Goal: Task Accomplishment & Management: Manage account settings

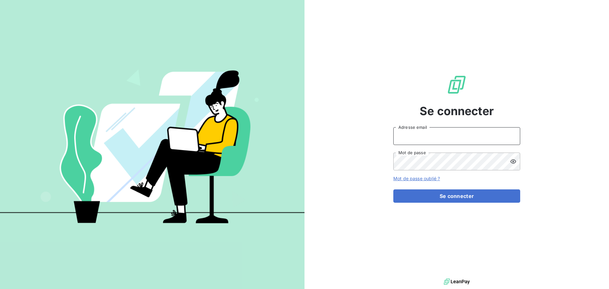
type input "[EMAIL_ADDRESS][DOMAIN_NAME]"
click at [459, 137] on input "[EMAIL_ADDRESS][DOMAIN_NAME]" at bounding box center [456, 136] width 127 height 18
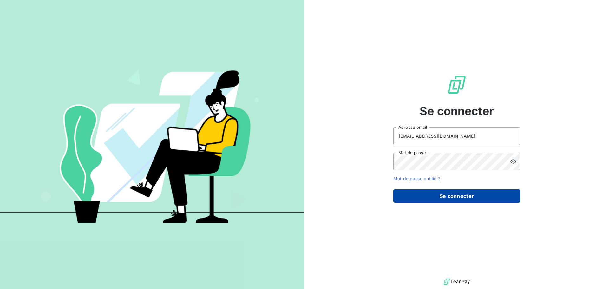
click at [458, 200] on button "Se connecter" at bounding box center [456, 195] width 127 height 13
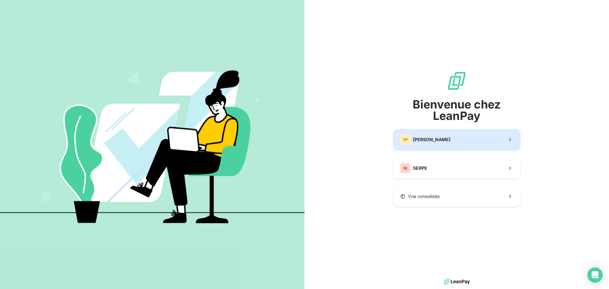
click at [467, 141] on button "DP [PERSON_NAME]" at bounding box center [456, 139] width 127 height 21
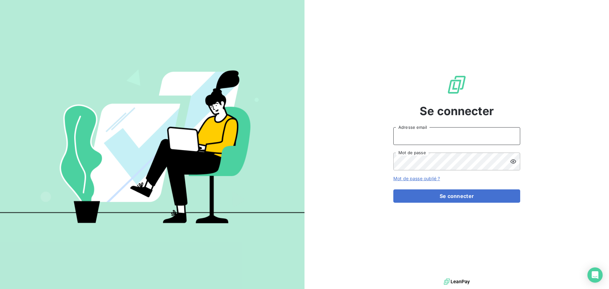
type input "[EMAIL_ADDRESS][DOMAIN_NAME]"
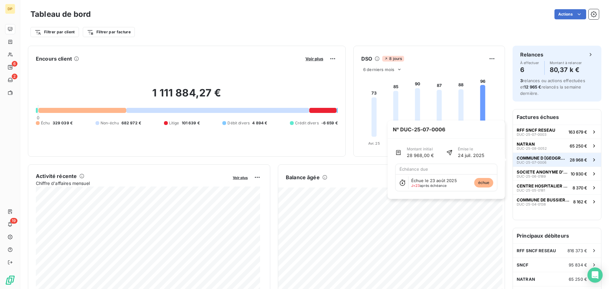
click at [553, 162] on div "COMMUNE D BRANTOME EN PERIGORD DUC-25-07-0006" at bounding box center [542, 159] width 50 height 9
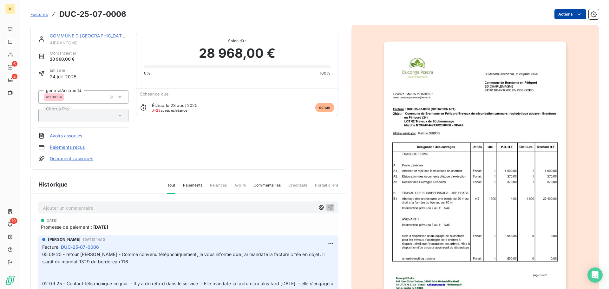
click at [565, 14] on html "DP 6 2 19 Factures DUC-25-07-0006 Actions COMMUNE D BRANTOME EN PERIGORD 41BRAN…" at bounding box center [304, 144] width 609 height 289
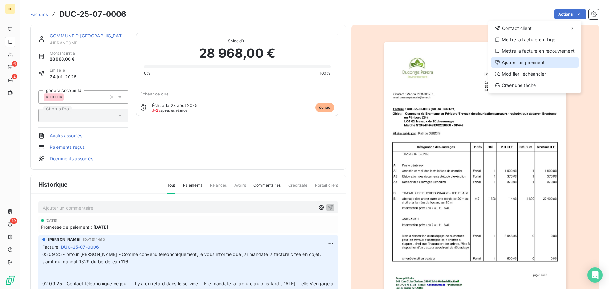
click at [527, 65] on div "Ajouter un paiement" at bounding box center [535, 62] width 88 height 10
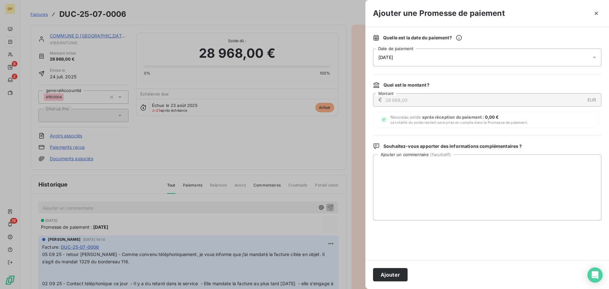
click at [498, 53] on div "[DATE]" at bounding box center [487, 58] width 228 height 18
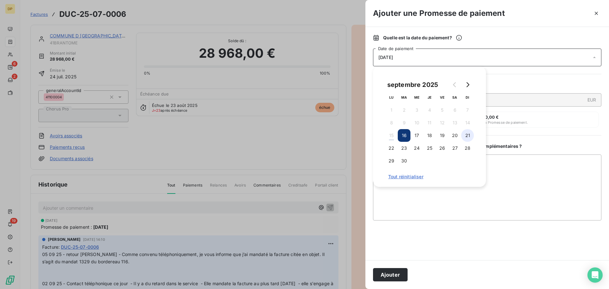
click at [468, 134] on button "21" at bounding box center [467, 135] width 13 height 13
click at [389, 274] on button "Ajouter" at bounding box center [390, 274] width 35 height 13
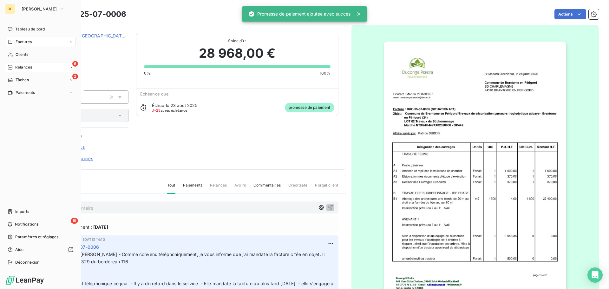
click at [21, 71] on div "6 Relances" at bounding box center [40, 67] width 71 height 10
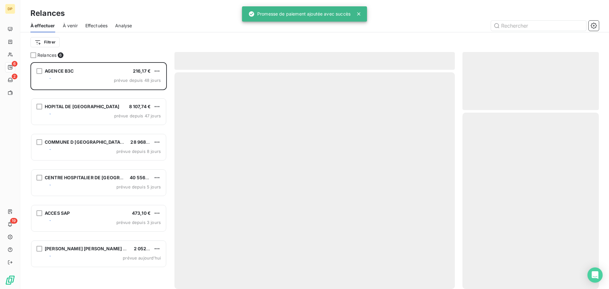
scroll to position [222, 132]
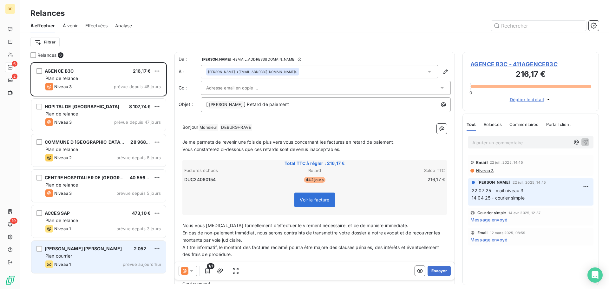
click at [102, 250] on span "[PERSON_NAME] [PERSON_NAME] & [PERSON_NAME]" at bounding box center [105, 248] width 120 height 5
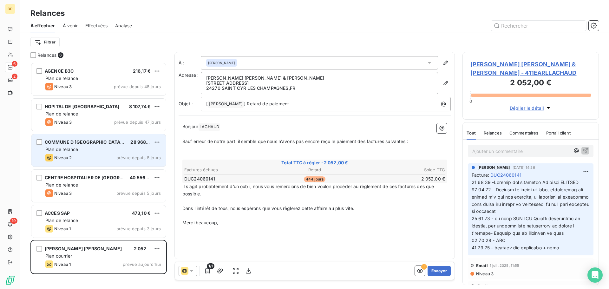
click at [120, 163] on div "COMMUNE D BRANTOME EN PERIGORD 28 968,00 € Plan de relance Niveau 2 prévue depu…" at bounding box center [98, 150] width 135 height 32
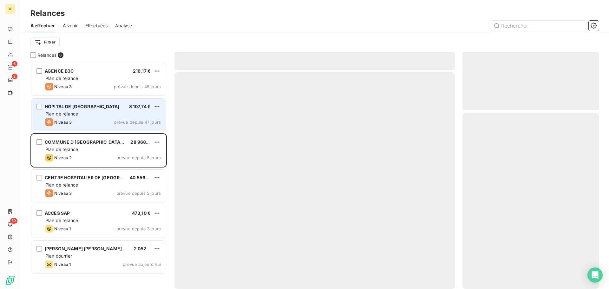
click at [130, 117] on div "HOPITAL DE JOIGNY 8 107,74 € Plan de relance Niveau 3 prévue depuis 47 jours" at bounding box center [98, 115] width 135 height 32
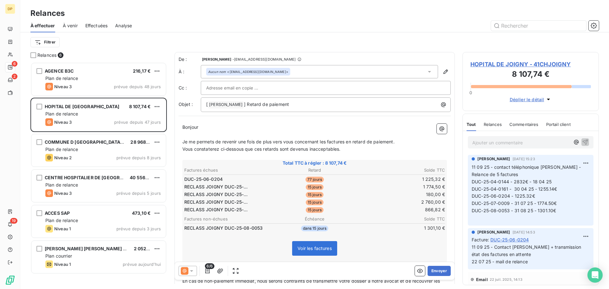
click at [519, 63] on span "HOPITAL DE JOIGNY - 41CHJOIGNY" at bounding box center [530, 64] width 121 height 9
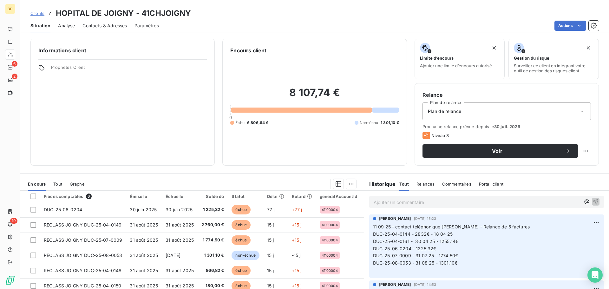
click at [101, 28] on span "Contacts & Adresses" at bounding box center [104, 26] width 44 height 6
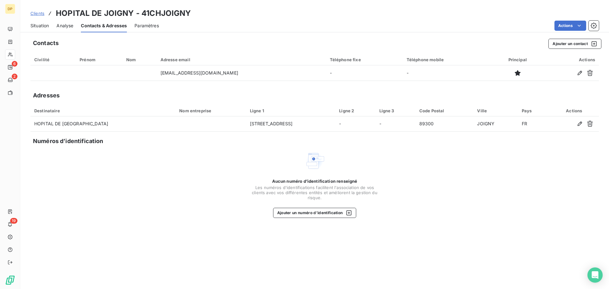
click at [40, 27] on span "Situation" at bounding box center [39, 26] width 18 height 6
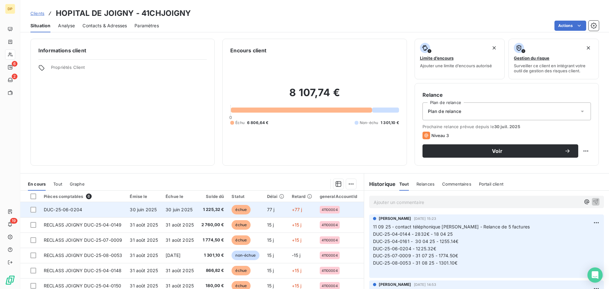
click at [188, 209] on span "30 juin 2025" at bounding box center [179, 209] width 27 height 5
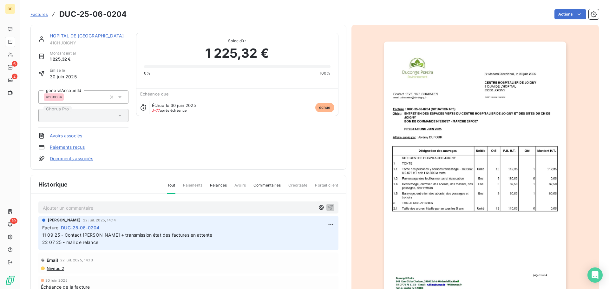
click at [71, 37] on link "HOPITAL DE [GEOGRAPHIC_DATA]" at bounding box center [87, 35] width 74 height 5
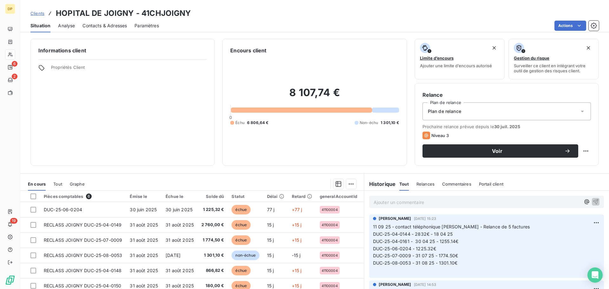
click at [100, 30] on div "Contacts & Adresses" at bounding box center [104, 25] width 44 height 13
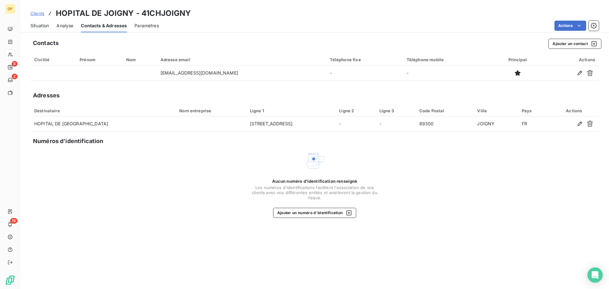
click at [43, 14] on span "Clients" at bounding box center [37, 13] width 14 height 5
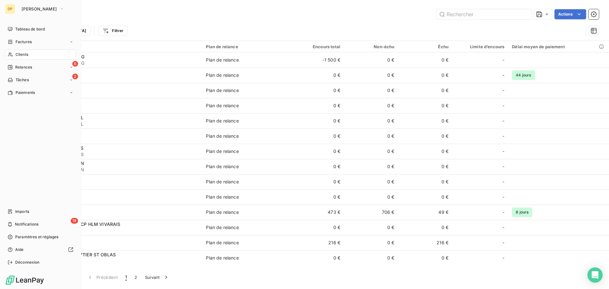
click at [38, 58] on div "Clients" at bounding box center [40, 54] width 71 height 10
click at [33, 41] on div "Factures" at bounding box center [40, 42] width 71 height 10
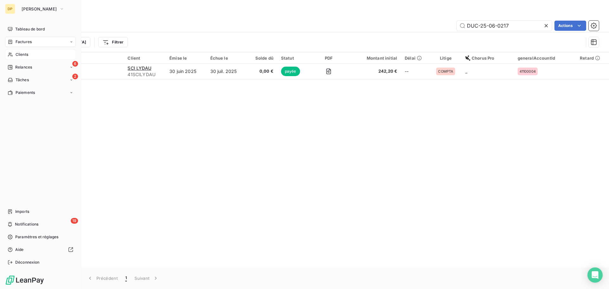
click at [17, 56] on span "Clients" at bounding box center [22, 55] width 13 height 6
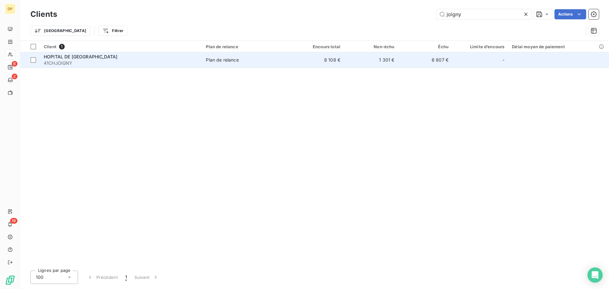
type input "joigny"
click at [200, 62] on td "HOPITAL DE JOIGNY 41CHJOIGNY" at bounding box center [121, 59] width 162 height 15
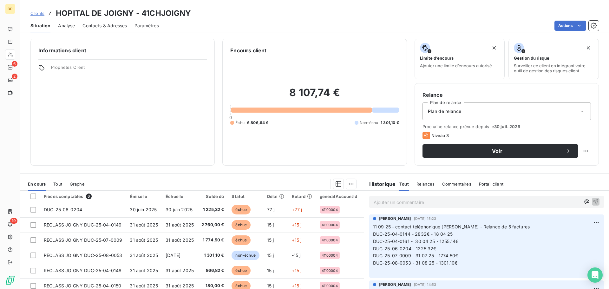
scroll to position [43, 0]
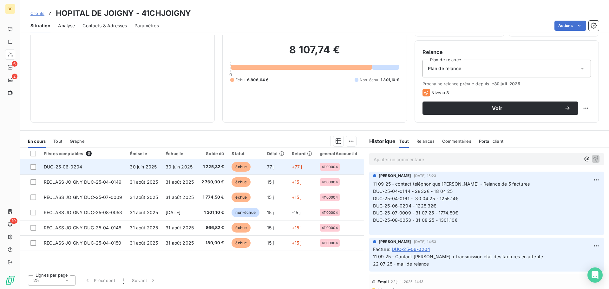
click at [191, 171] on td "30 juin 2025" at bounding box center [180, 166] width 36 height 15
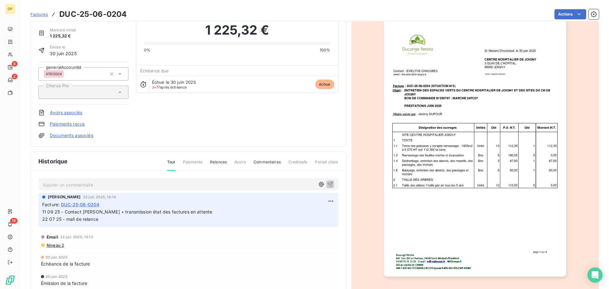
scroll to position [44, 0]
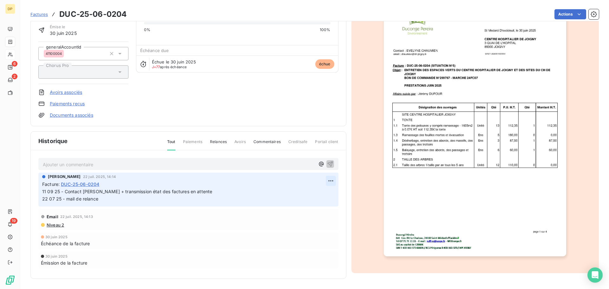
click at [332, 181] on html "DP 6 2 19 Factures DUC-25-06-0204 Actions HOPITAL DE JOIGNY 41CHJOIGNY Montant …" at bounding box center [304, 144] width 609 height 289
click at [311, 200] on div "Editer" at bounding box center [313, 195] width 36 height 10
click at [43, 192] on span "11 09 25 - Contact [PERSON_NAME] + transmission état des factures en attente 22…" at bounding box center [198, 195] width 312 height 13
drag, startPoint x: 229, startPoint y: 193, endPoint x: 43, endPoint y: 191, distance: 185.3
click at [43, 191] on span "11 09 25 - Contact [PERSON_NAME] + transmission état des factures en attente 22…" at bounding box center [198, 195] width 312 height 13
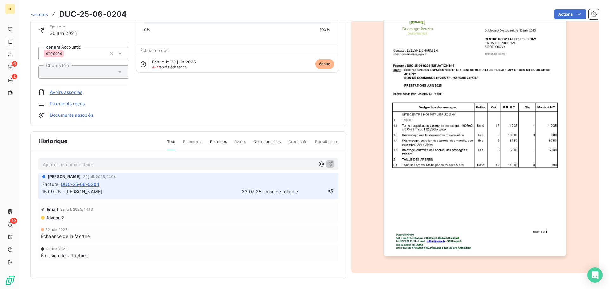
click at [104, 192] on span "15 09 25 - [PERSON_NAME] 22 07 25 - mail de relance" at bounding box center [170, 191] width 256 height 5
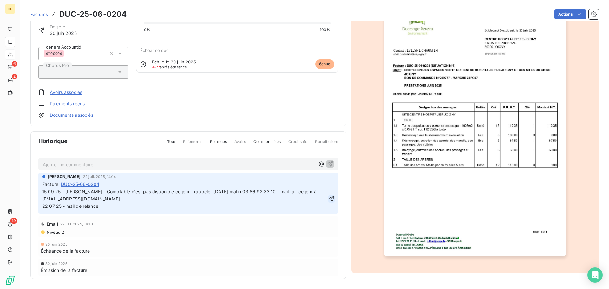
click at [328, 199] on icon "button" at bounding box center [331, 199] width 6 height 6
drag, startPoint x: 100, startPoint y: 201, endPoint x: 241, endPoint y: 193, distance: 141.1
click at [241, 193] on span "15 09 25 - [PERSON_NAME] - Comptable n'est pas disponible ce jour - rappeler [D…" at bounding box center [221, 199] width 359 height 20
copy span "03 86 92 33 10 - mail fait ce jour à [EMAIL_ADDRESS][DOMAIN_NAME]"
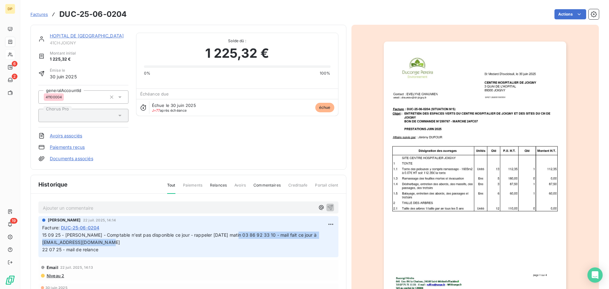
click at [86, 34] on link "HOPITAL DE [GEOGRAPHIC_DATA]" at bounding box center [87, 35] width 74 height 5
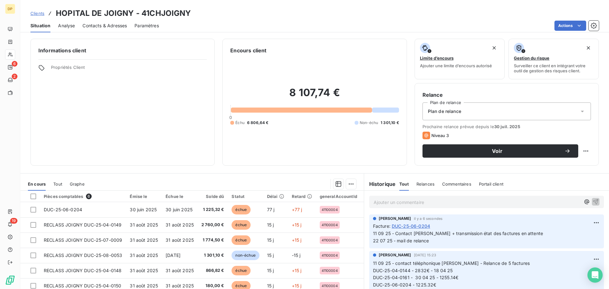
click at [110, 28] on span "Contacts & Adresses" at bounding box center [104, 26] width 44 height 6
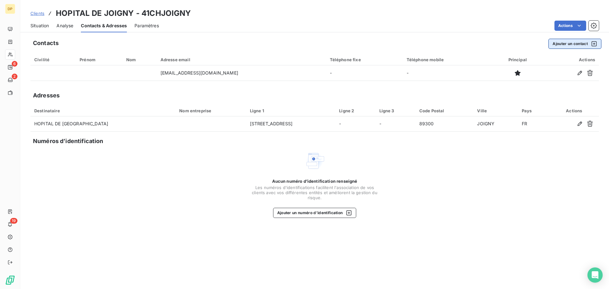
click at [574, 45] on button "Ajouter un contact" at bounding box center [574, 44] width 53 height 10
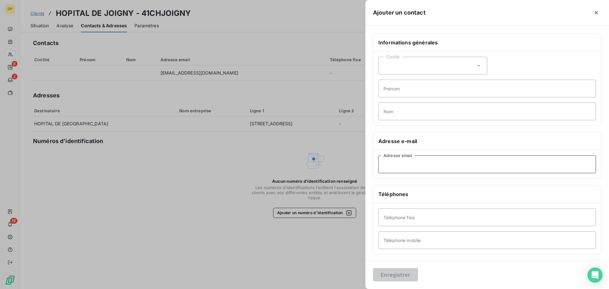
click at [437, 165] on input "Adresse email" at bounding box center [487, 164] width 218 height 18
paste input "03 86 92 33 10 - mail fait ce jour à [EMAIL_ADDRESS][DOMAIN_NAME]"
drag, startPoint x: 417, startPoint y: 165, endPoint x: 365, endPoint y: 165, distance: 51.7
click at [365, 289] on div "Ajouter un contact Informations générales Civilité Prénom Nom Adresse e-mail 03…" at bounding box center [304, 289] width 609 height 0
type input "- mail fait ce jour à [EMAIL_ADDRESS][DOMAIN_NAME]"
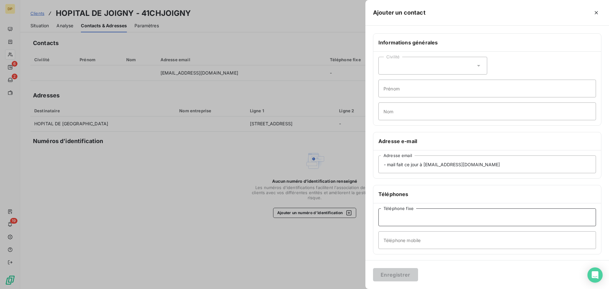
click at [404, 213] on div "Téléphone fixe Téléphone mobile" at bounding box center [487, 228] width 228 height 51
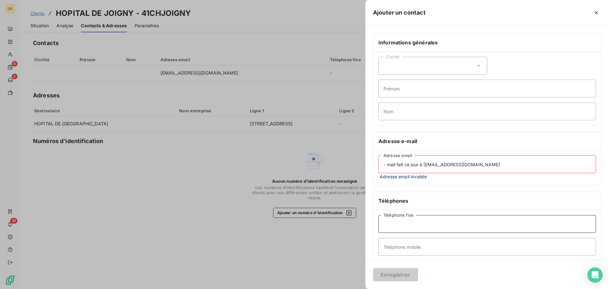
paste input "03 86 92 33 10"
type input "03 86 92 33 10"
click at [423, 165] on input "- mail fait ce jour à [EMAIL_ADDRESS][DOMAIN_NAME]" at bounding box center [487, 164] width 218 height 18
click at [467, 162] on input "[EMAIL_ADDRESS][DOMAIN_NAME]" at bounding box center [487, 164] width 218 height 18
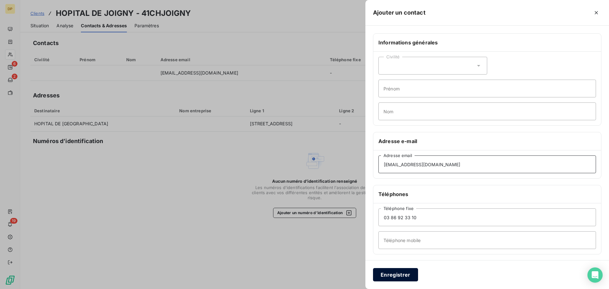
type input "[EMAIL_ADDRESS][DOMAIN_NAME]"
click at [385, 277] on button "Enregistrer" at bounding box center [395, 274] width 45 height 13
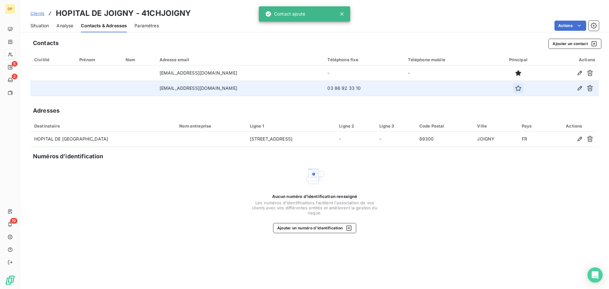
click at [515, 89] on icon "button" at bounding box center [518, 88] width 6 height 6
click at [42, 26] on span "Situation" at bounding box center [39, 26] width 18 height 6
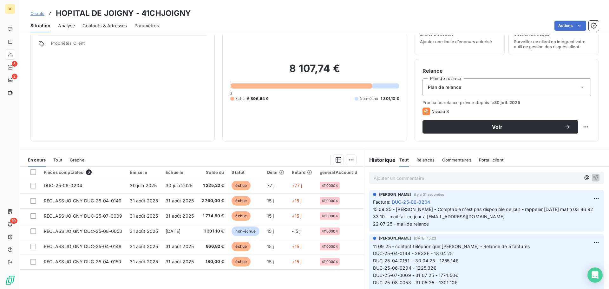
scroll to position [43, 0]
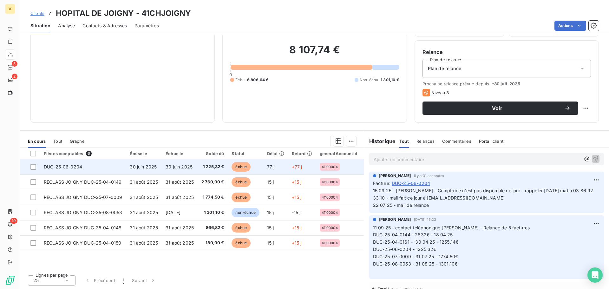
click at [192, 167] on td "30 juin 2025" at bounding box center [180, 166] width 36 height 15
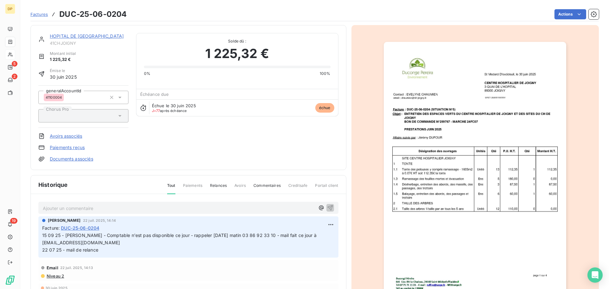
scroll to position [44, 0]
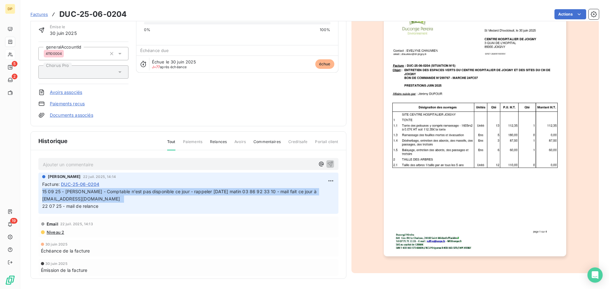
drag, startPoint x: 107, startPoint y: 196, endPoint x: 41, endPoint y: 193, distance: 66.4
click at [41, 193] on div "[PERSON_NAME] [DATE] 14:14 Facture : DUC-25-06-0204 15 09 25 - [PERSON_NAME] - …" at bounding box center [188, 193] width 300 height 41
copy span "15 09 25 - [PERSON_NAME] - Comptable n'est pas disponible ce jour - rappeler [D…"
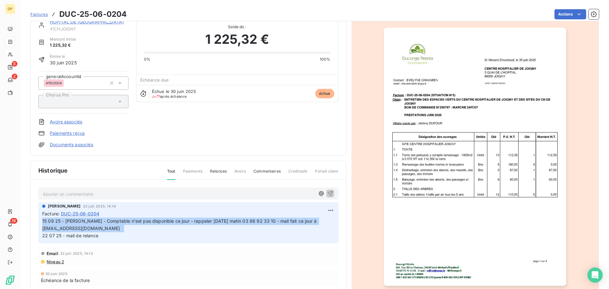
scroll to position [0, 0]
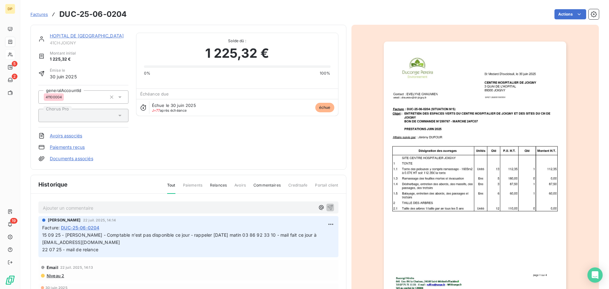
click at [90, 36] on link "HOPITAL DE [GEOGRAPHIC_DATA]" at bounding box center [87, 35] width 74 height 5
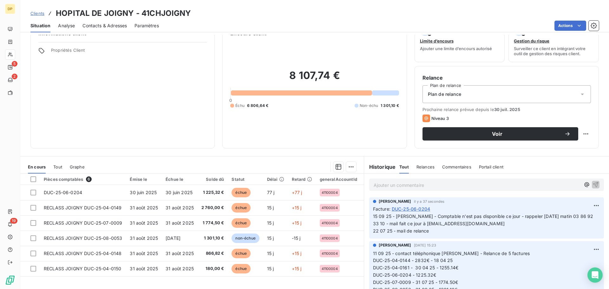
scroll to position [43, 0]
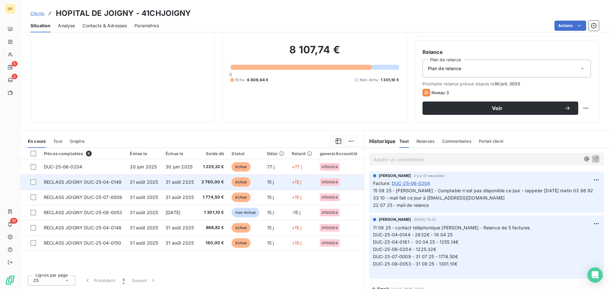
click at [140, 177] on td "31 août 2025" at bounding box center [144, 181] width 36 height 15
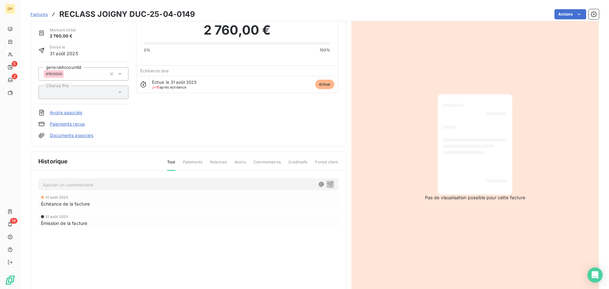
scroll to position [44, 0]
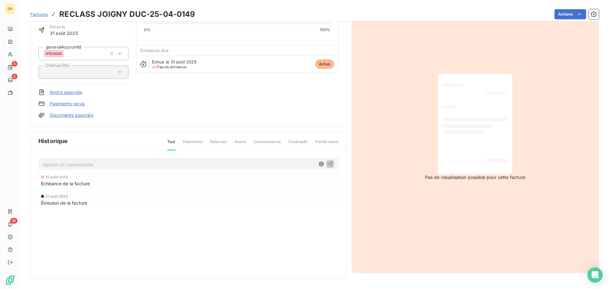
click at [131, 164] on p "Ajouter un commentaire ﻿" at bounding box center [179, 165] width 272 height 8
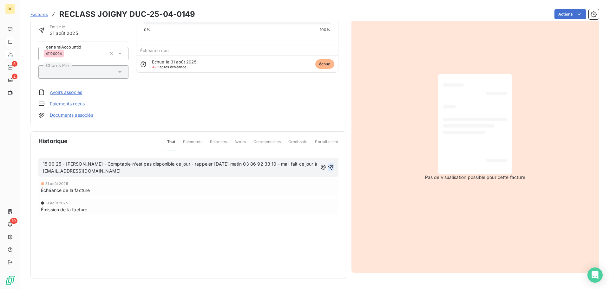
click at [328, 166] on icon "button" at bounding box center [330, 167] width 5 height 5
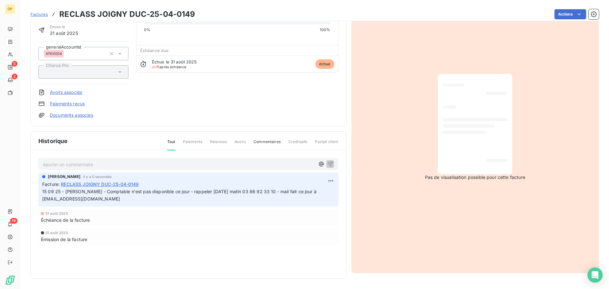
scroll to position [0, 0]
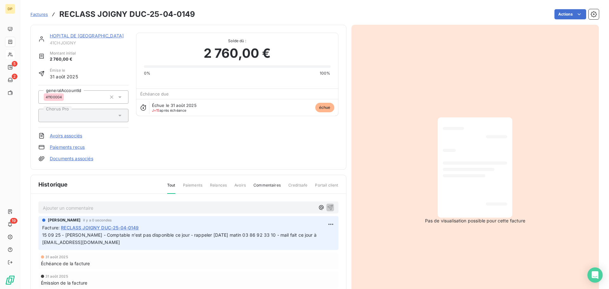
click at [74, 35] on link "HOPITAL DE [GEOGRAPHIC_DATA]" at bounding box center [87, 35] width 74 height 5
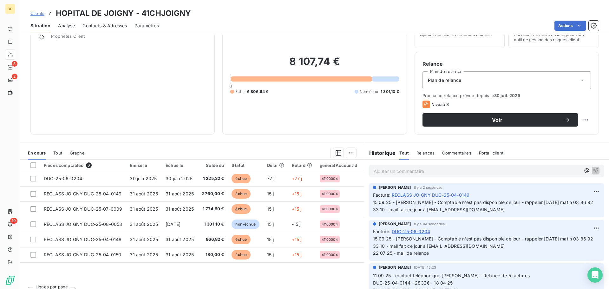
scroll to position [43, 0]
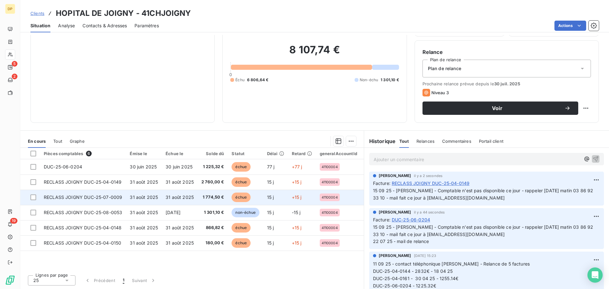
click at [160, 197] on td "31 août 2025" at bounding box center [144, 197] width 36 height 15
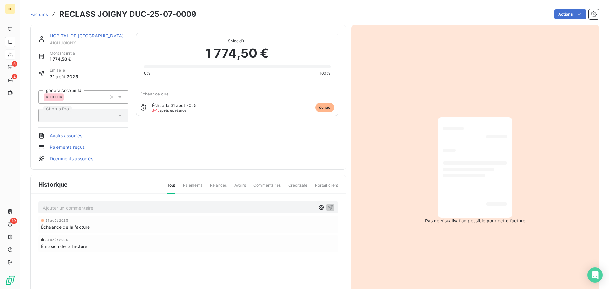
scroll to position [44, 0]
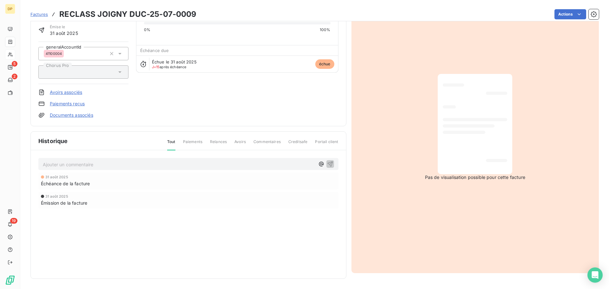
click at [158, 161] on p "Ajouter un commentaire ﻿" at bounding box center [179, 165] width 272 height 8
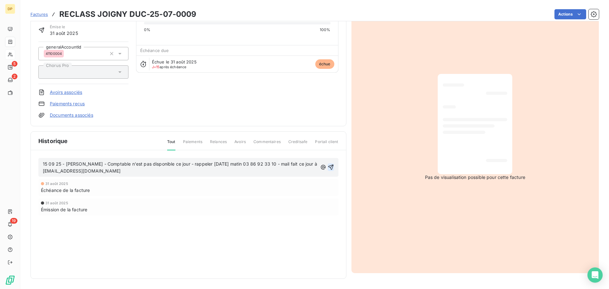
click at [331, 167] on icon "button" at bounding box center [331, 167] width 6 height 6
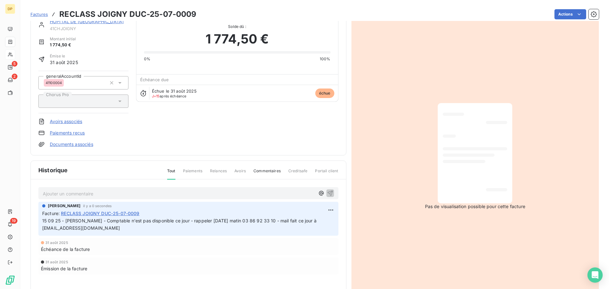
scroll to position [0, 0]
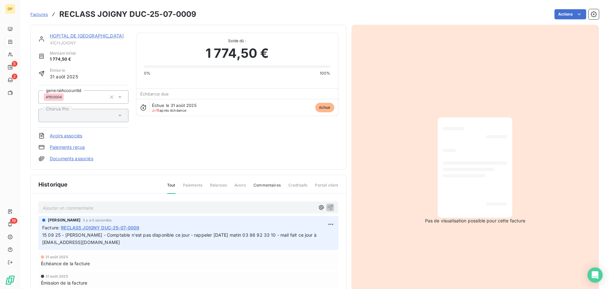
click at [75, 38] on link "HOPITAL DE [GEOGRAPHIC_DATA]" at bounding box center [87, 35] width 74 height 5
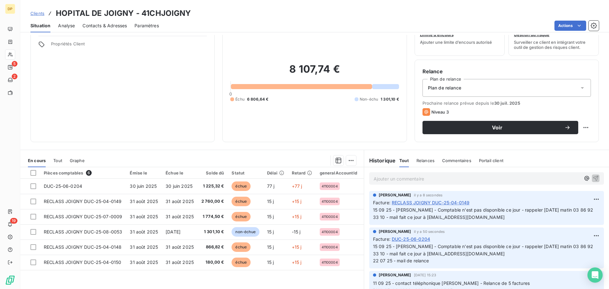
scroll to position [43, 0]
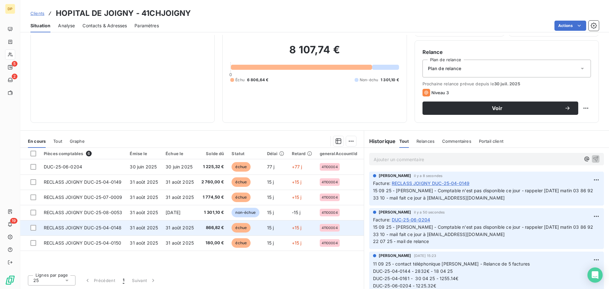
click at [181, 226] on span "31 août 2025" at bounding box center [180, 227] width 28 height 5
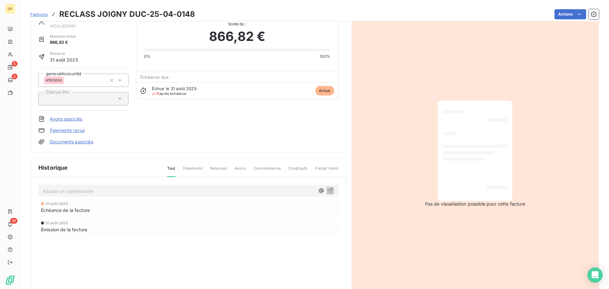
scroll to position [44, 0]
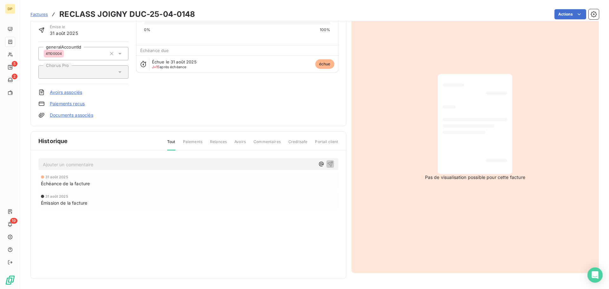
click at [163, 164] on p "Ajouter un commentaire ﻿" at bounding box center [179, 165] width 272 height 8
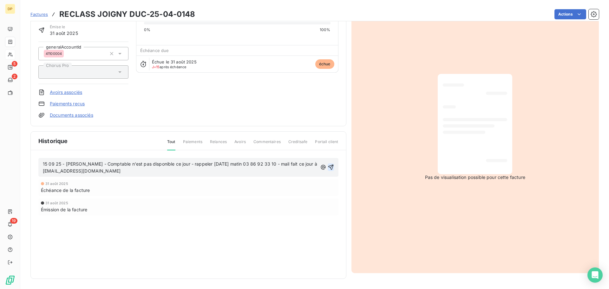
click at [328, 170] on icon "button" at bounding box center [331, 167] width 6 height 6
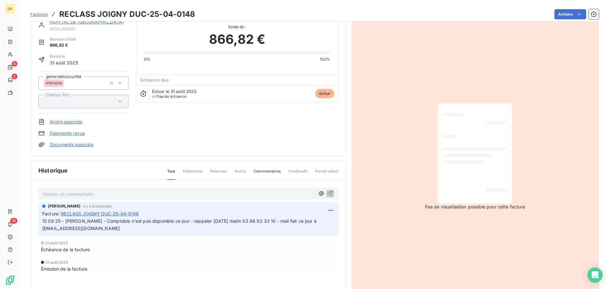
scroll to position [0, 0]
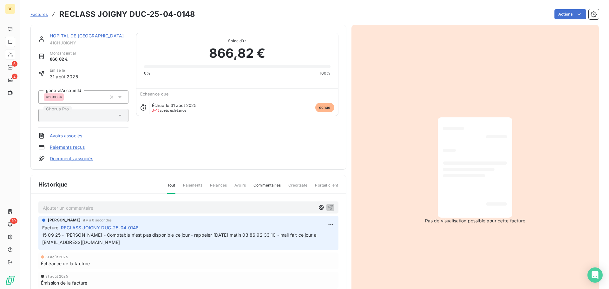
click at [86, 36] on link "HOPITAL DE [GEOGRAPHIC_DATA]" at bounding box center [87, 35] width 74 height 5
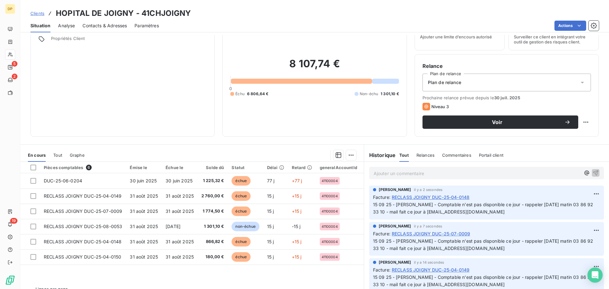
scroll to position [43, 0]
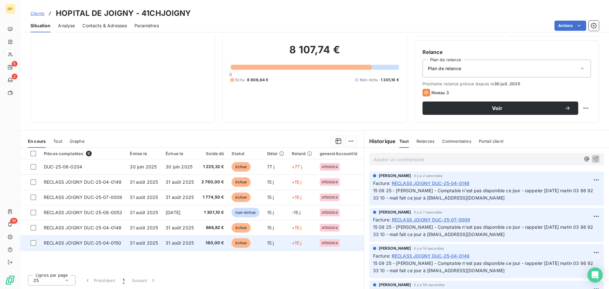
click at [92, 241] on span "RECLASS JOIGNY DUC-25-04-0150" at bounding box center [82, 242] width 77 height 5
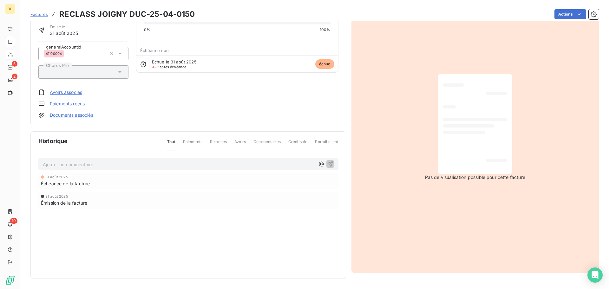
scroll to position [12, 0]
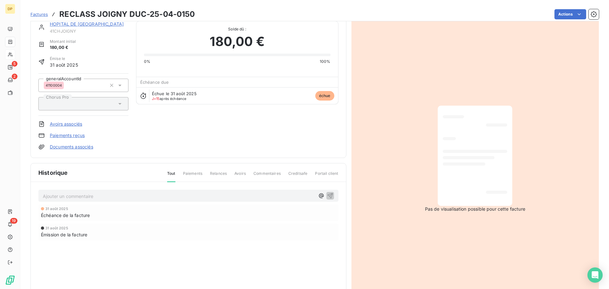
click at [120, 199] on p "Ajouter un commentaire ﻿" at bounding box center [179, 196] width 272 height 8
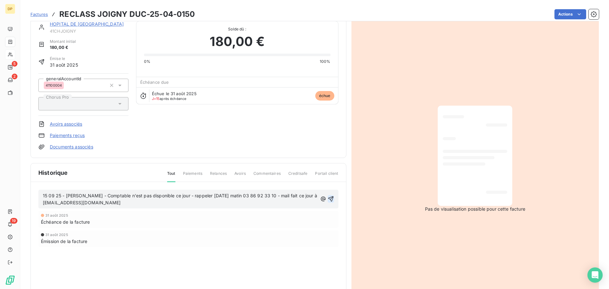
click at [329, 201] on icon "button" at bounding box center [330, 198] width 5 height 5
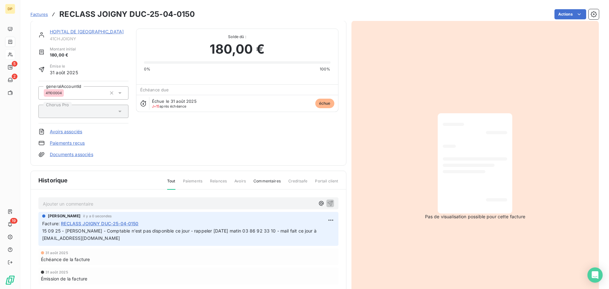
scroll to position [0, 0]
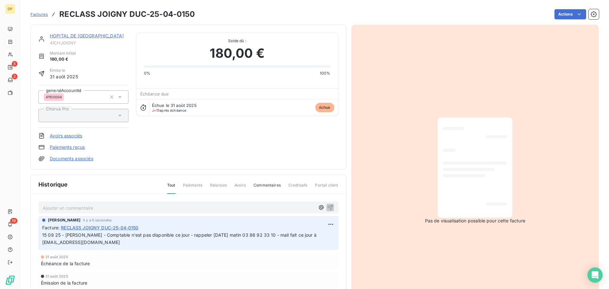
click at [74, 38] on link "HOPITAL DE [GEOGRAPHIC_DATA]" at bounding box center [87, 35] width 74 height 5
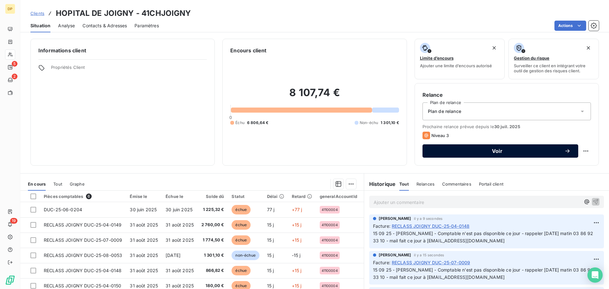
click at [522, 154] on div "Voir" at bounding box center [500, 151] width 141 height 6
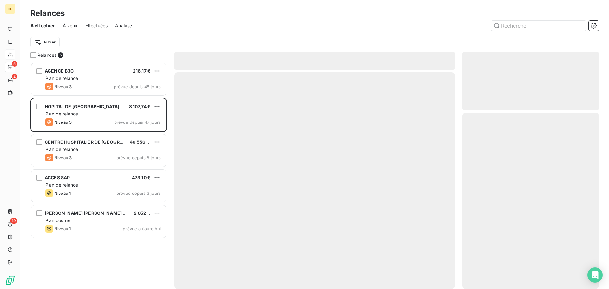
scroll to position [222, 132]
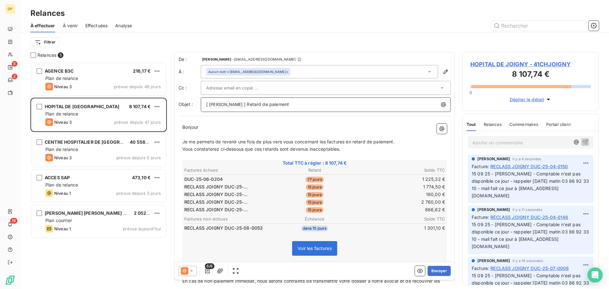
click at [254, 103] on span "] Retard de paiement" at bounding box center [266, 104] width 45 height 5
click at [251, 106] on span "] Retard de paiement" at bounding box center [266, 104] width 45 height 5
click at [252, 107] on p "[ [PERSON_NAME] ﻿ ] Retard de paiement" at bounding box center [327, 105] width 242 height 8
drag, startPoint x: 350, startPoint y: 147, endPoint x: 186, endPoint y: 150, distance: 163.7
click at [186, 150] on p "Vous constaterez ci-dessous que ces retards sont devenus inacceptables." at bounding box center [314, 149] width 265 height 7
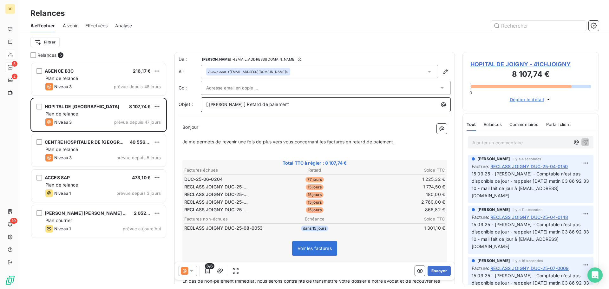
click at [252, 104] on span "] Retard de paiement" at bounding box center [266, 104] width 45 height 5
click at [272, 143] on span "Je me permets de revenir une fois de plus vers vous concernant les factures en …" at bounding box center [288, 141] width 212 height 5
click at [365, 142] on p "Je me permets de revenir vers vous concernant les factures en retard de paiemen…" at bounding box center [314, 141] width 265 height 7
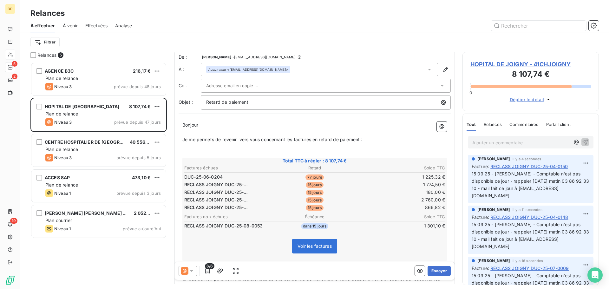
click at [511, 63] on span "HOPITAL DE JOIGNY - 41CHJOIGNY" at bounding box center [530, 64] width 121 height 9
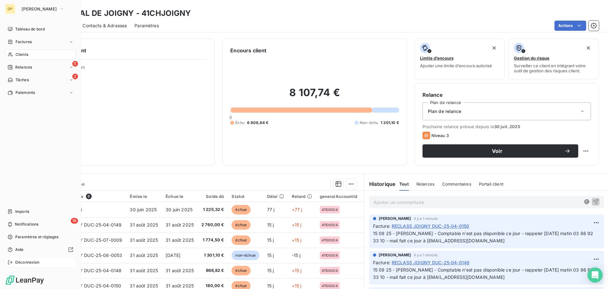
click at [28, 262] on span "Déconnexion" at bounding box center [27, 262] width 24 height 6
